Goal: Task Accomplishment & Management: Manage account settings

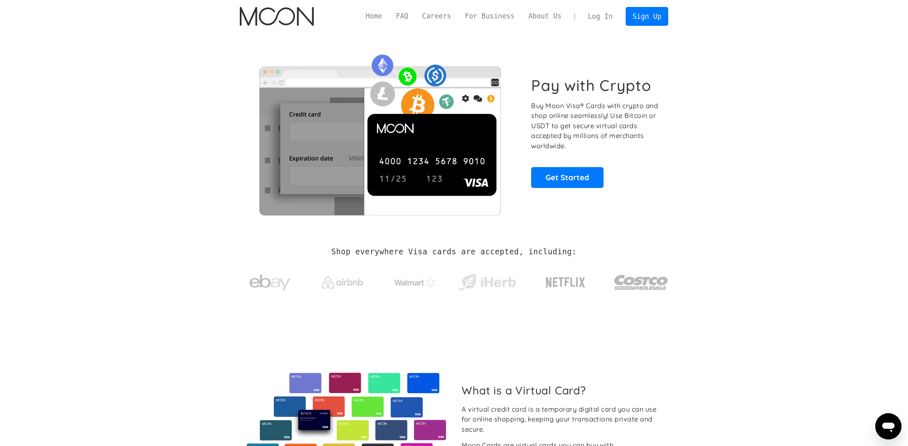
click at [598, 13] on link "Log In" at bounding box center [600, 16] width 38 height 18
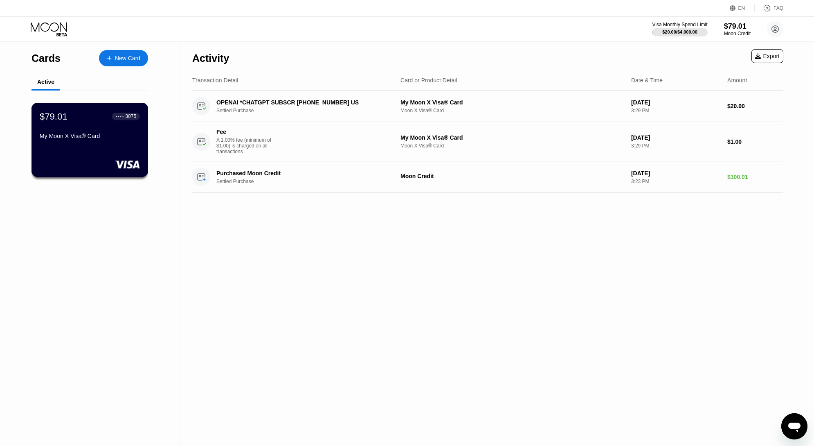
click at [88, 122] on div "$79.01 ● ● ● ● 3075" at bounding box center [90, 116] width 100 height 11
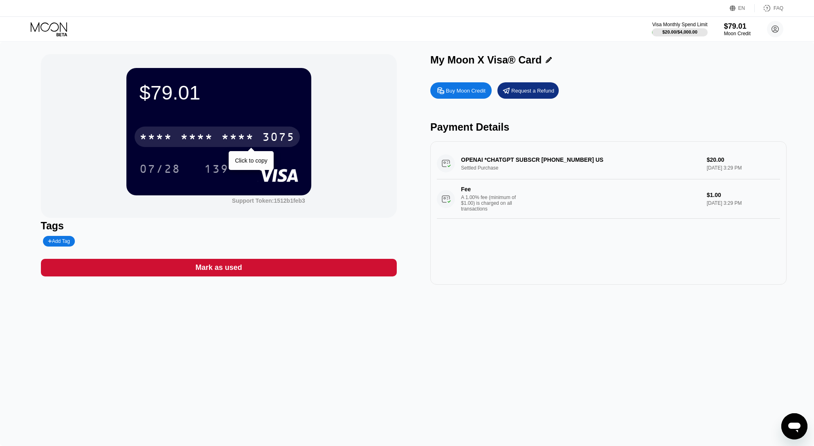
click at [230, 143] on div "* * * *" at bounding box center [237, 137] width 33 height 13
